Goal: Task Accomplishment & Management: Manage account settings

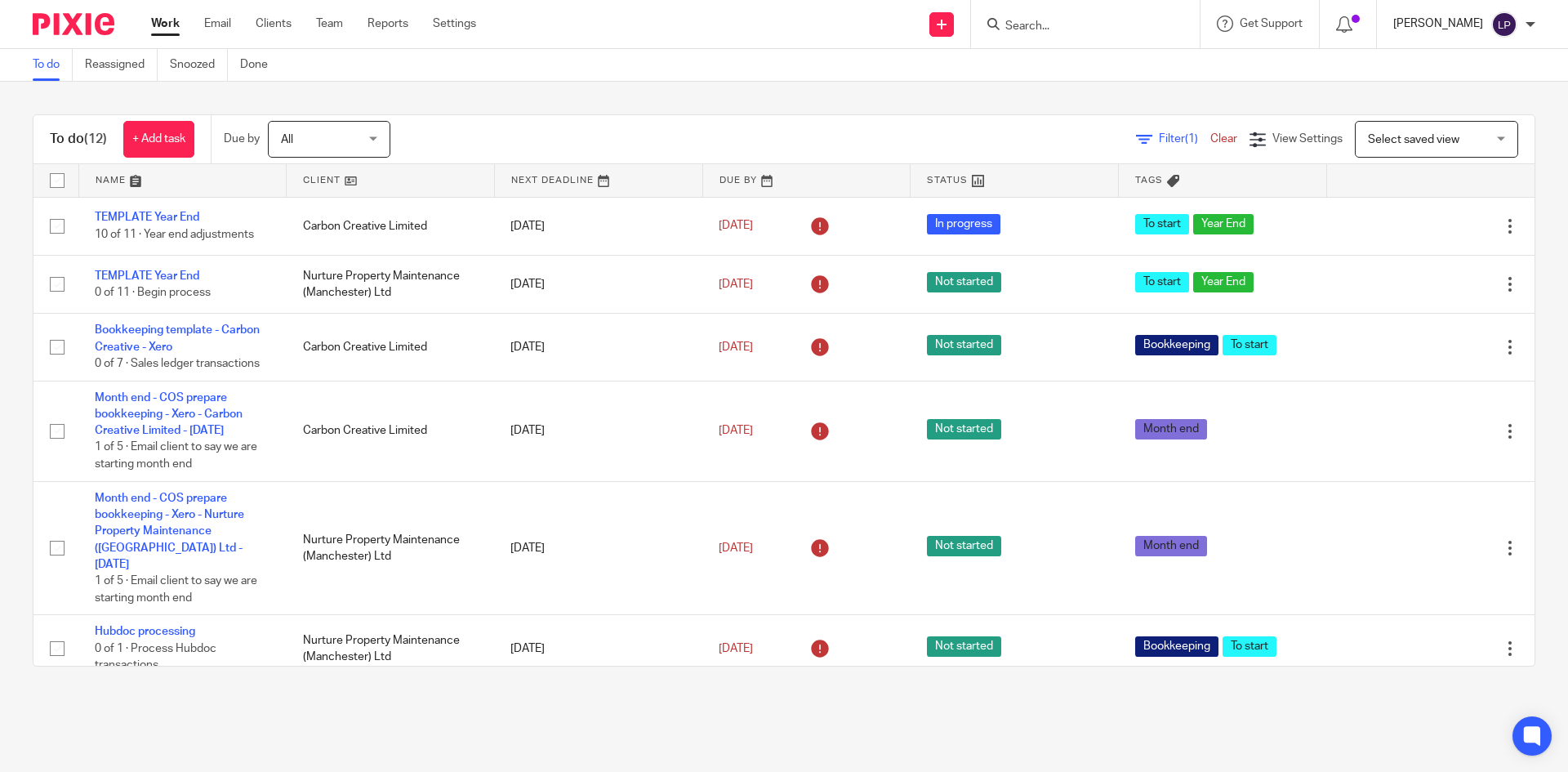
click at [1480, 26] on p "[PERSON_NAME]" at bounding box center [1438, 23] width 90 height 16
click at [1467, 116] on span "Logout" at bounding box center [1460, 113] width 36 height 11
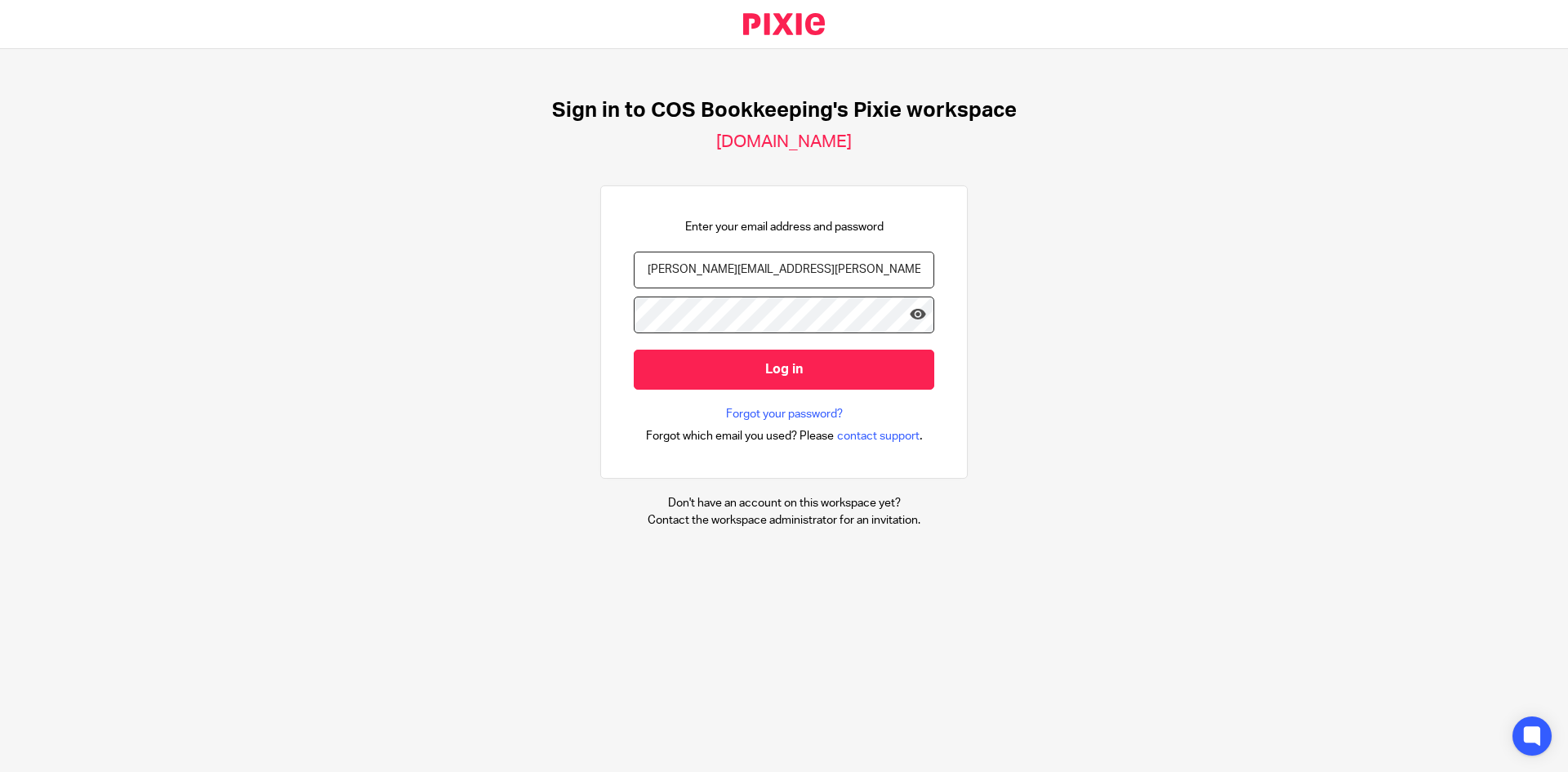
click at [691, 268] on input "linda.parker@cosbookkeeping.co.uk" at bounding box center [784, 270] width 300 height 36
type input "payroll@cosbookkeeping.co.uk"
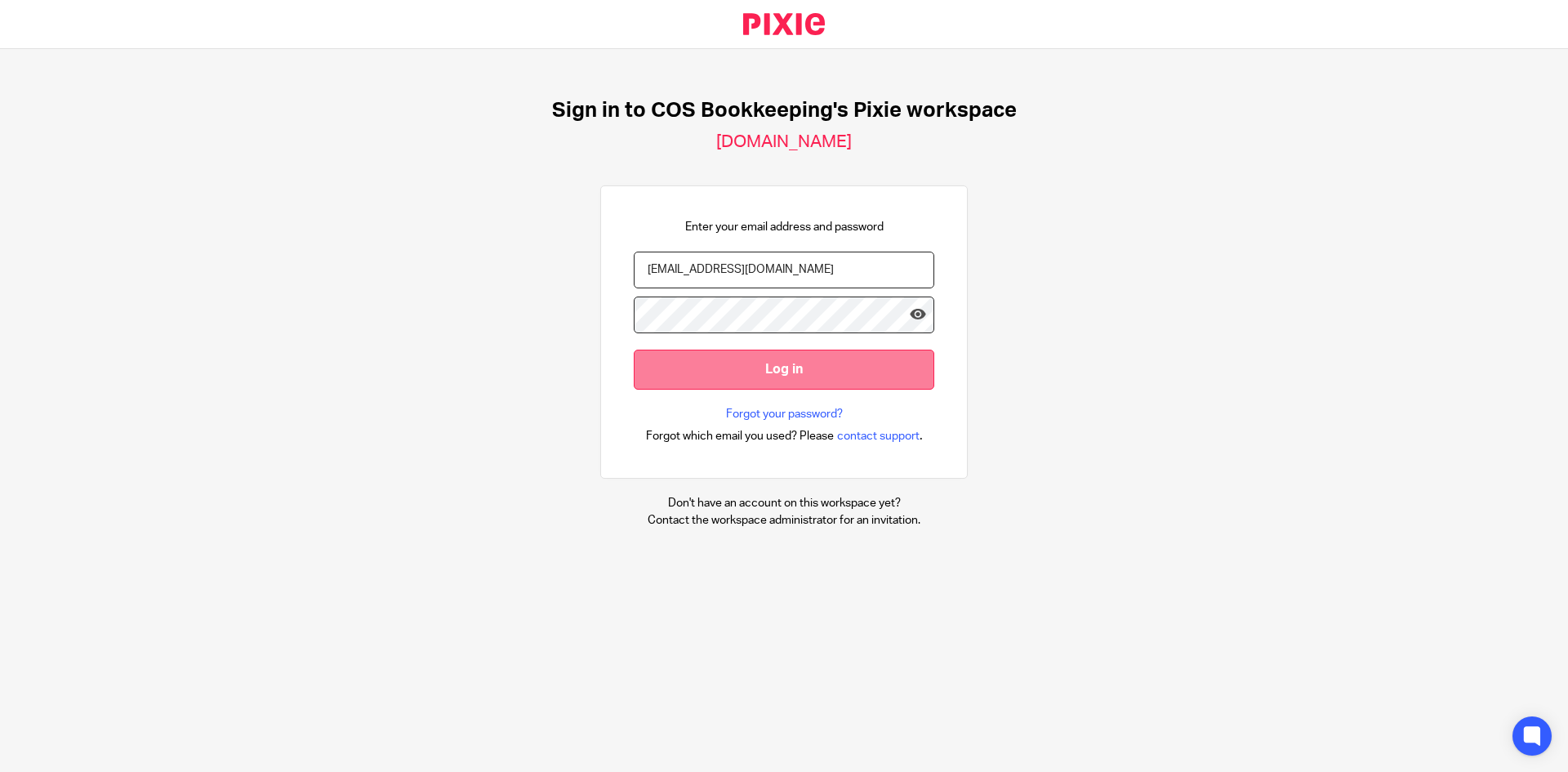
click at [765, 373] on input "Log in" at bounding box center [784, 370] width 300 height 40
